Goal: Use online tool/utility: Utilize a website feature to perform a specific function

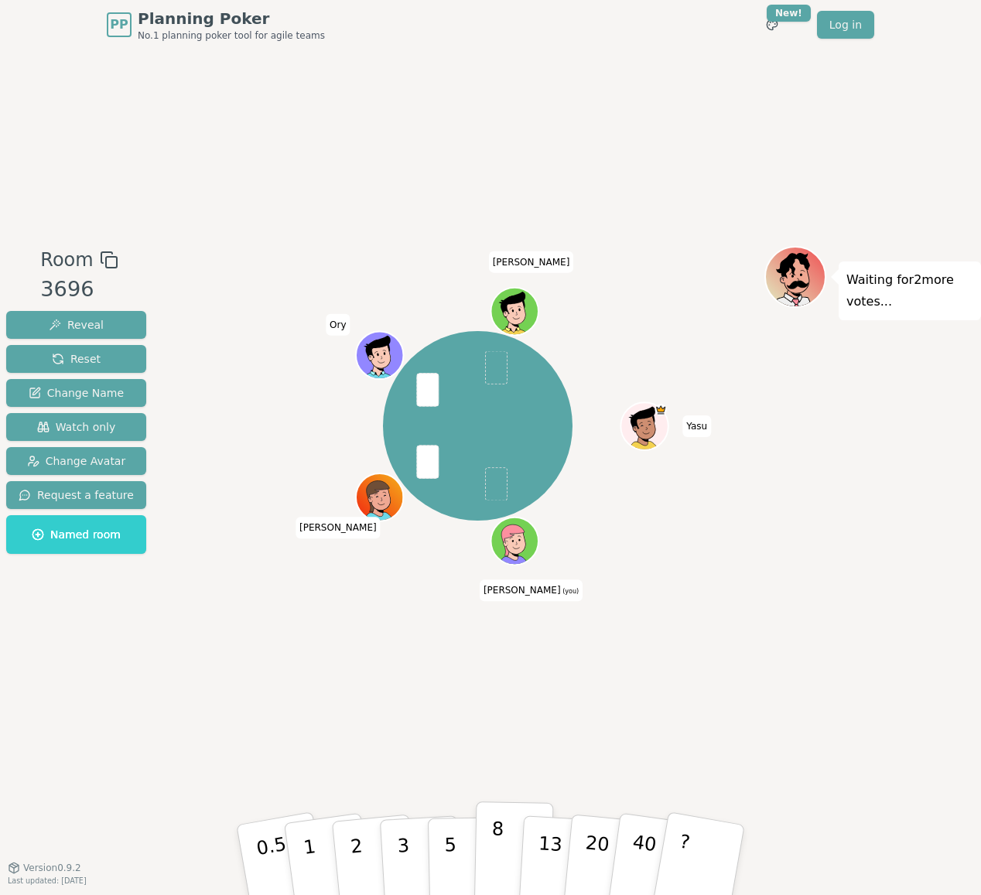
click at [489, 847] on button "8" at bounding box center [514, 860] width 80 height 118
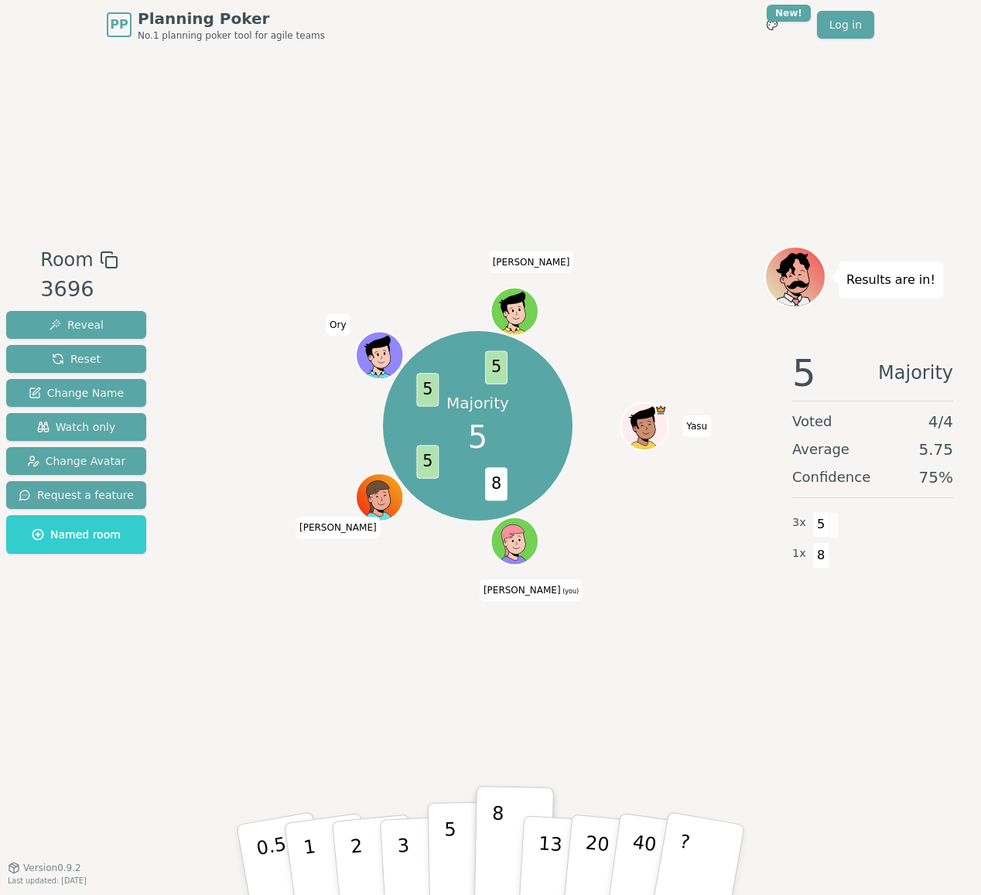
click at [464, 852] on button "5" at bounding box center [468, 860] width 80 height 118
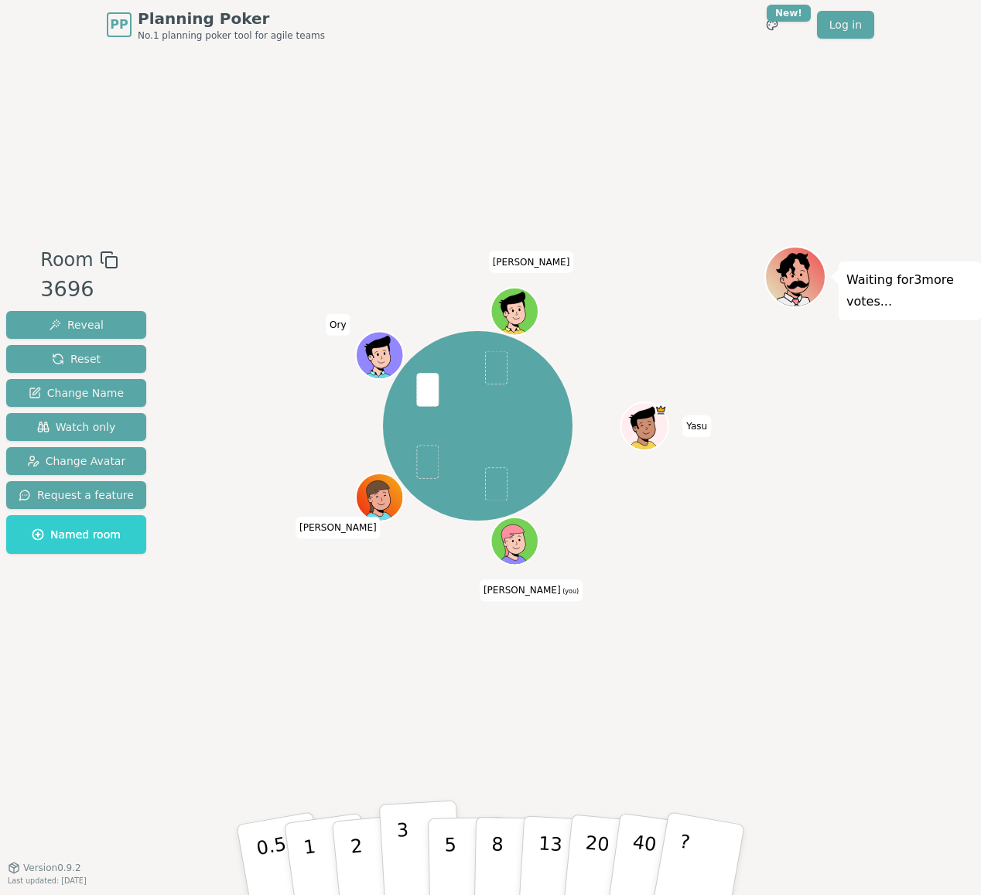
click at [403, 859] on p "3" at bounding box center [404, 861] width 17 height 84
click at [355, 859] on p "2" at bounding box center [358, 862] width 20 height 84
click at [364, 860] on button "2" at bounding box center [374, 860] width 88 height 123
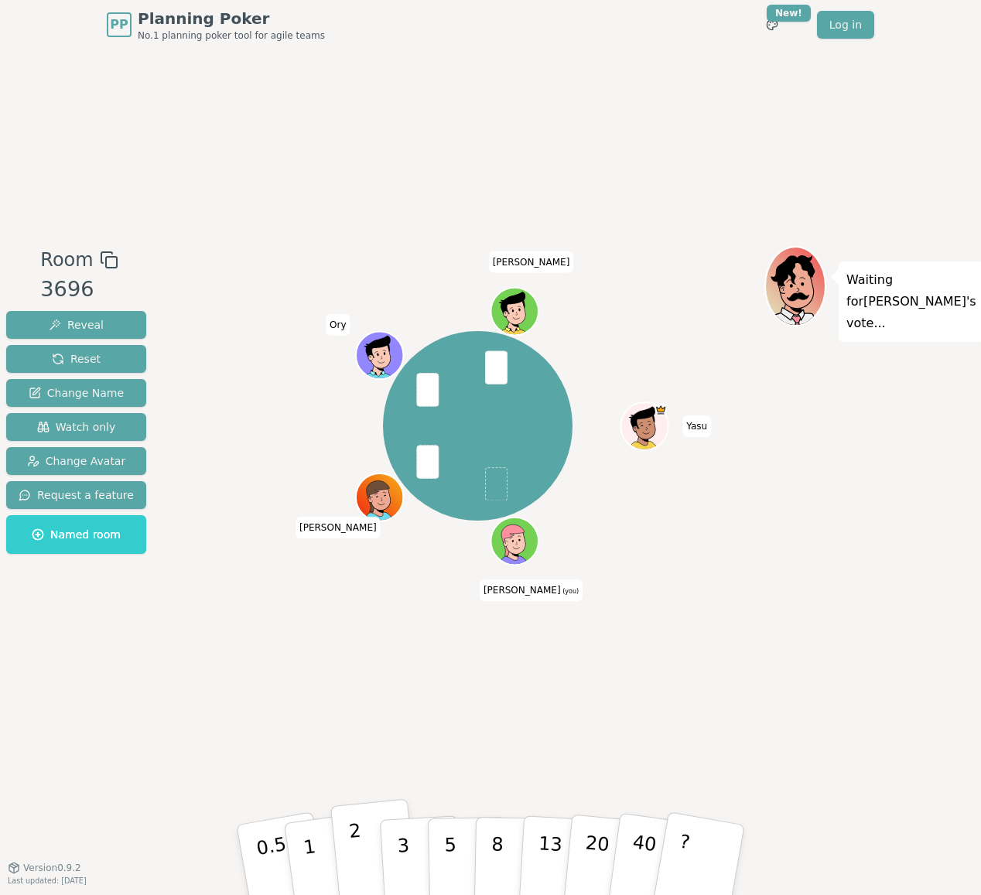
click at [361, 845] on button "2" at bounding box center [374, 860] width 88 height 123
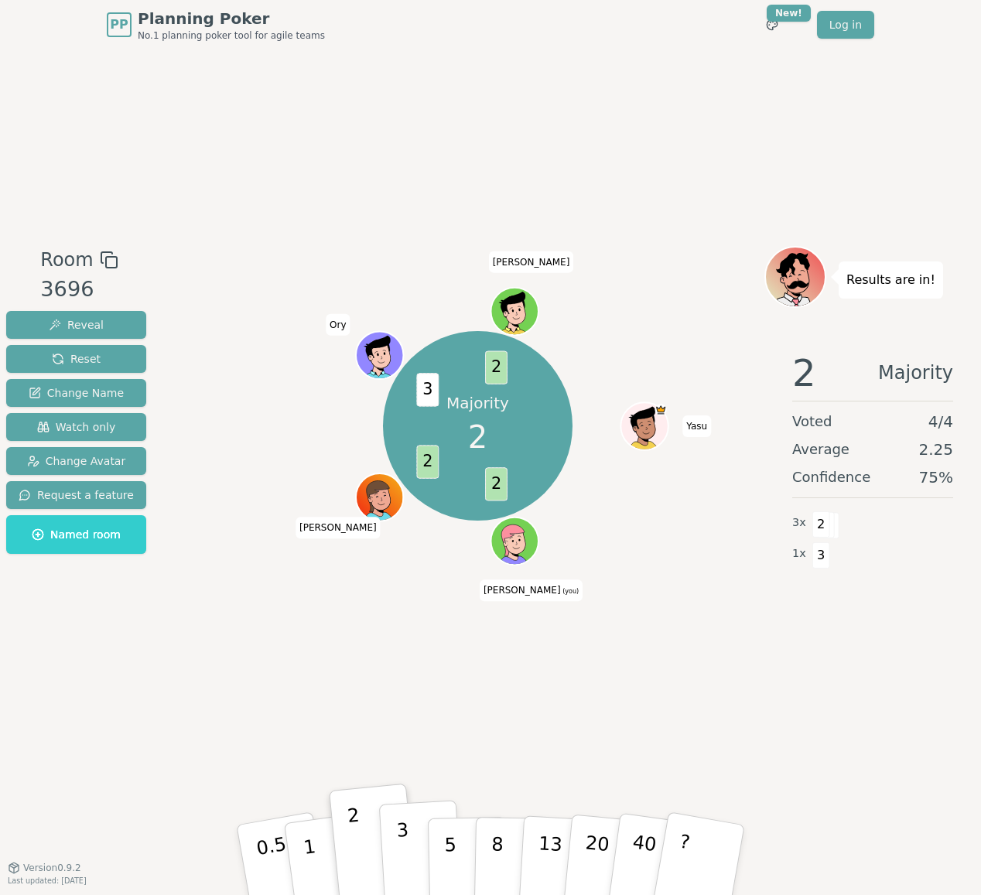
click at [405, 833] on p "3" at bounding box center [404, 861] width 17 height 84
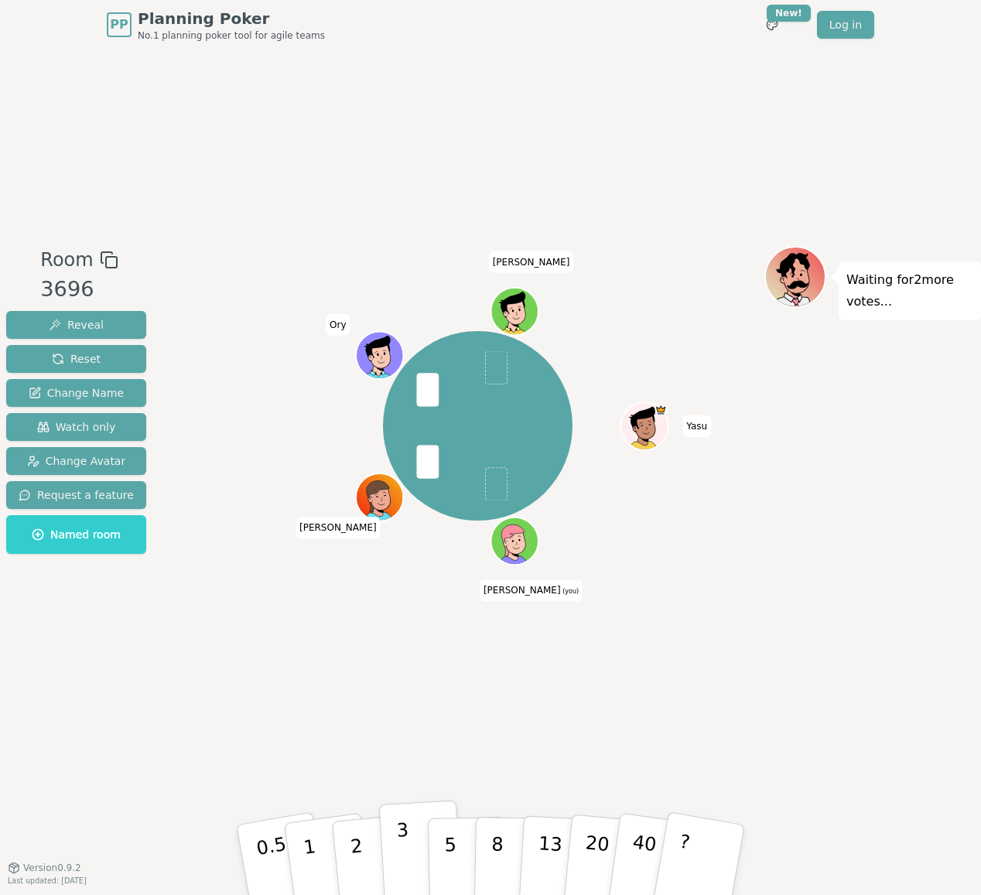
click at [408, 860] on p "3" at bounding box center [404, 861] width 17 height 84
